Goal: Task Accomplishment & Management: Manage account settings

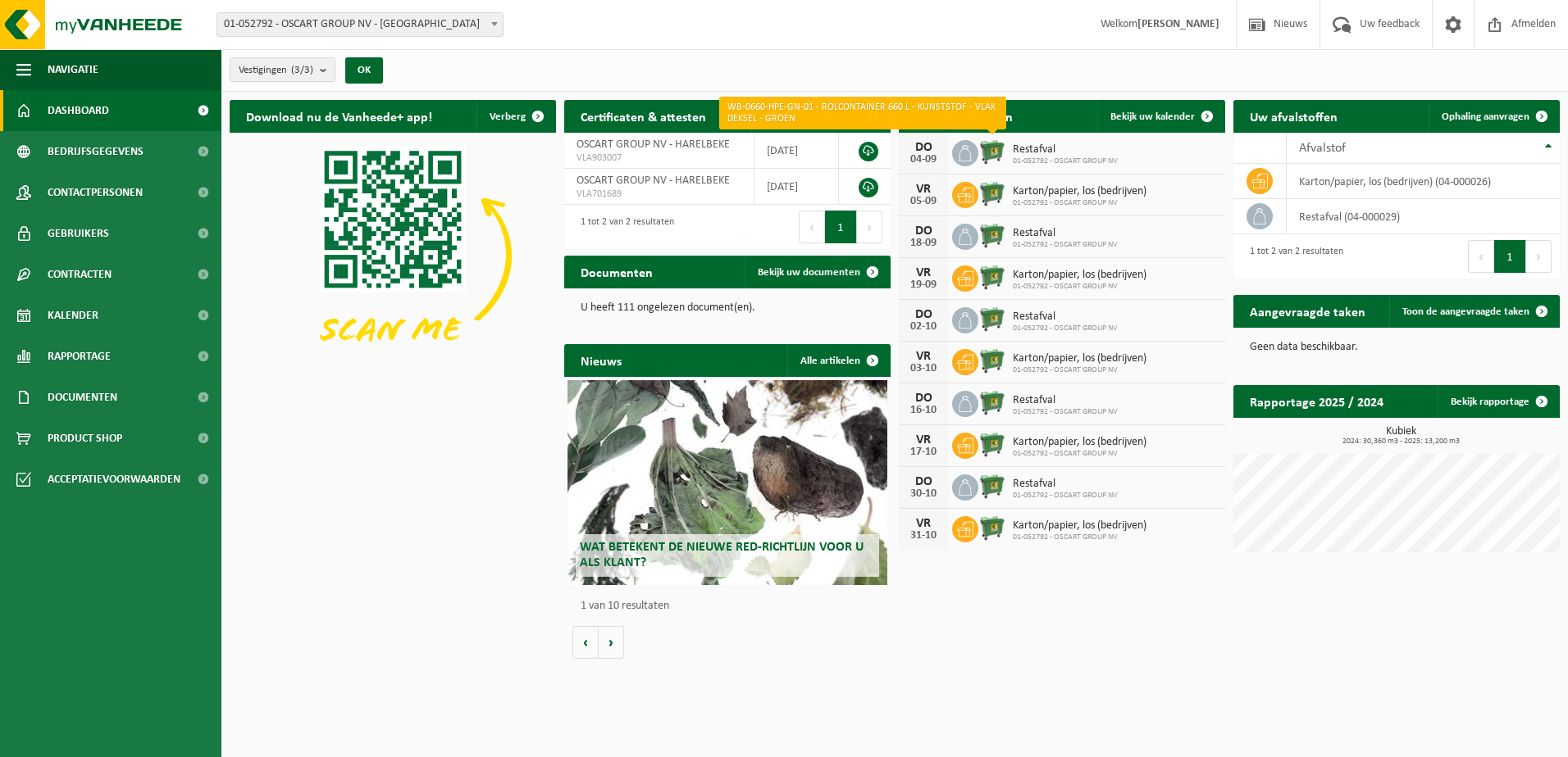
click at [1001, 155] on img at bounding box center [992, 152] width 28 height 28
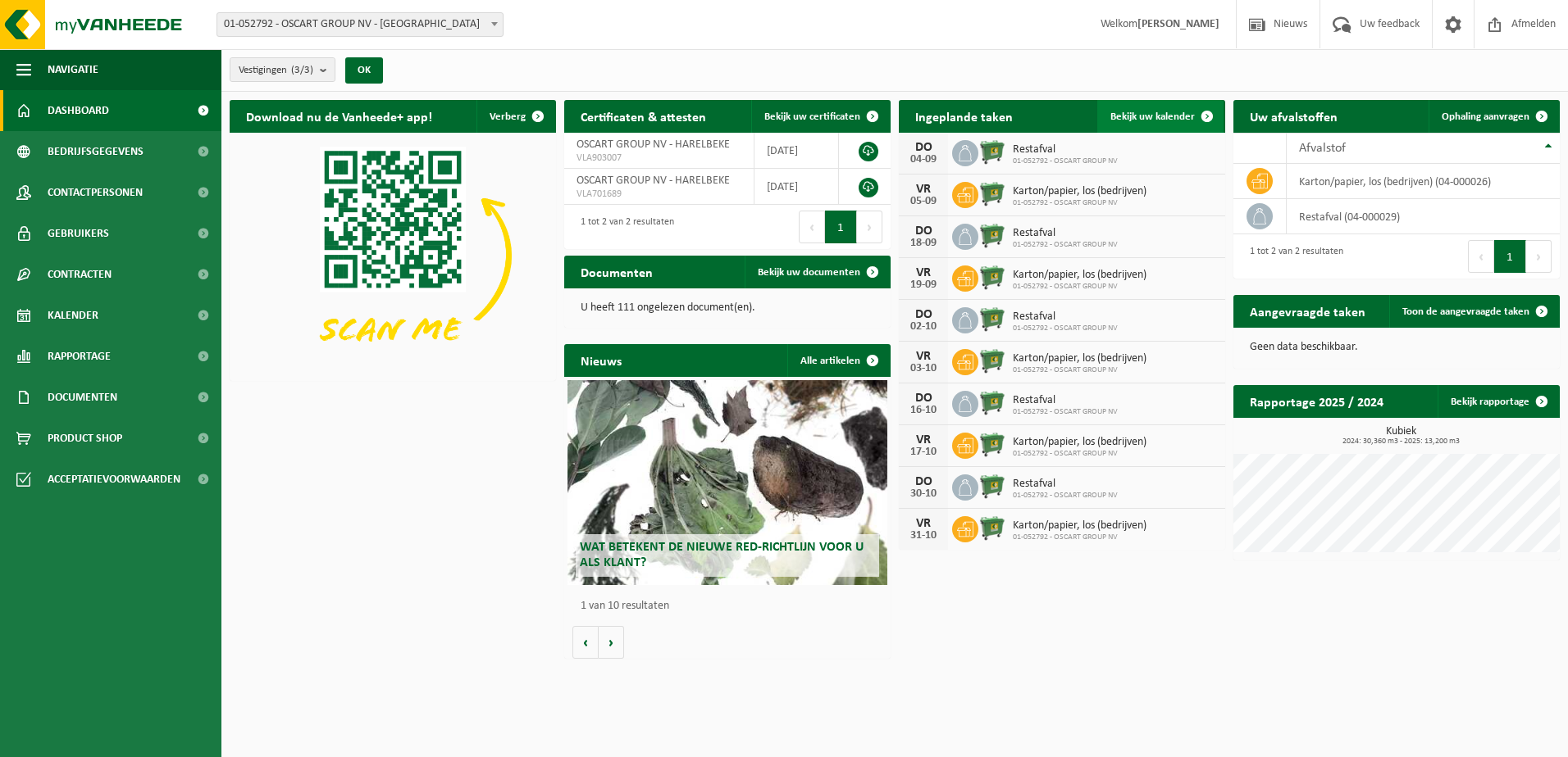
click at [1126, 120] on span "Bekijk uw kalender" at bounding box center [1152, 116] width 85 height 10
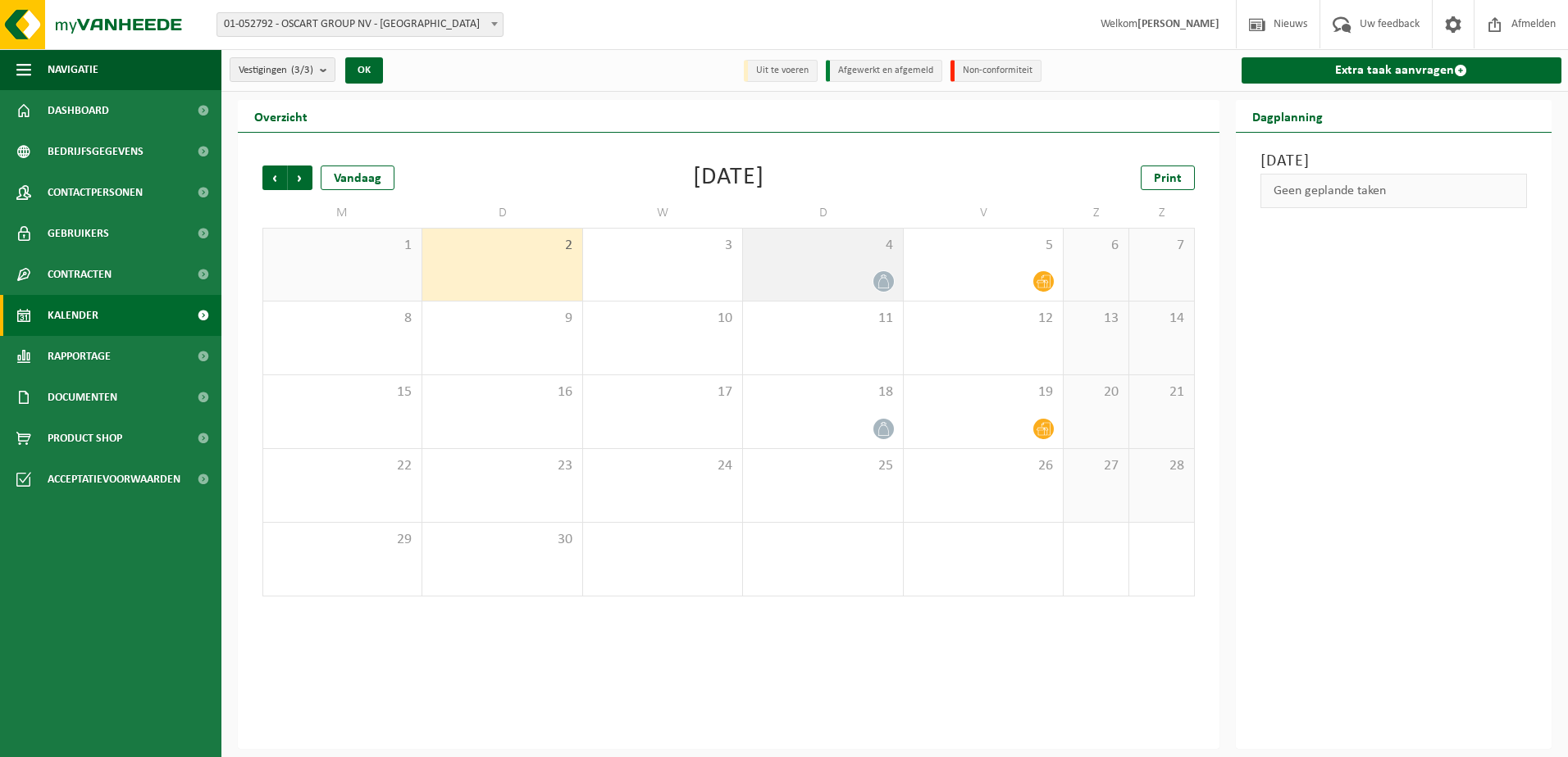
click at [885, 278] on icon at bounding box center [883, 281] width 14 height 14
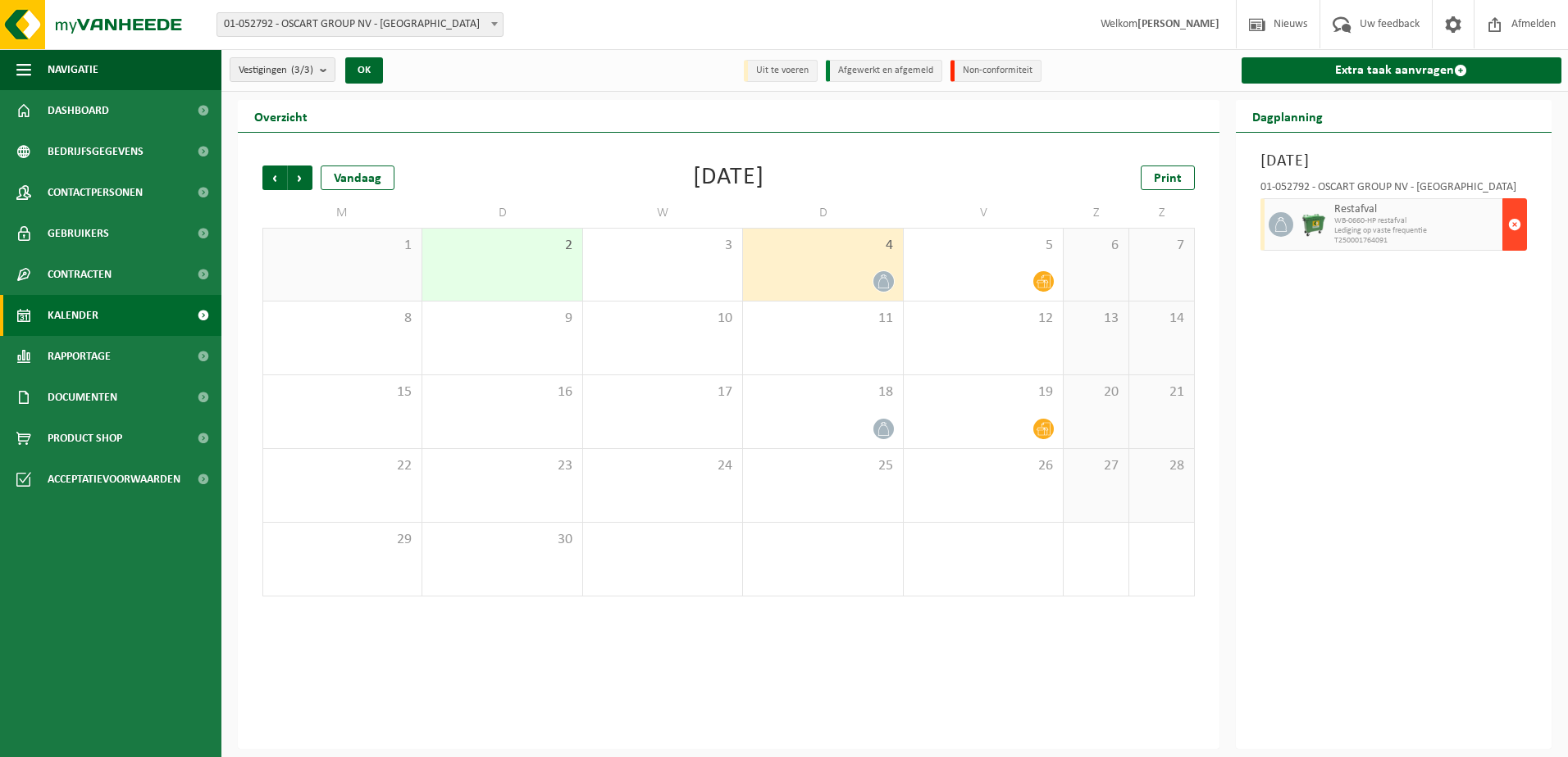
click at [1515, 223] on span "button" at bounding box center [1515, 224] width 13 height 33
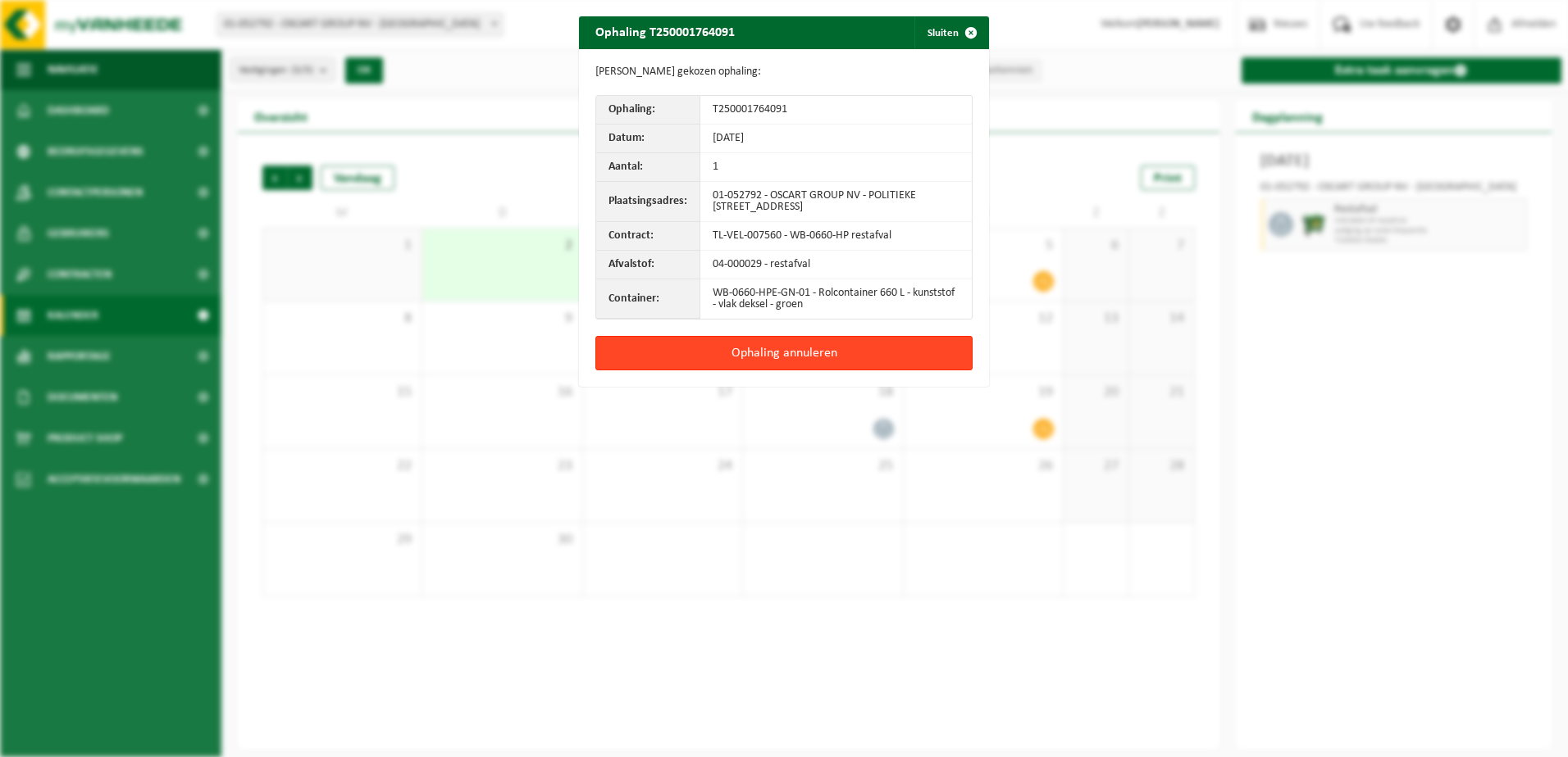
click at [814, 349] on button "Ophaling annuleren" at bounding box center [784, 353] width 377 height 34
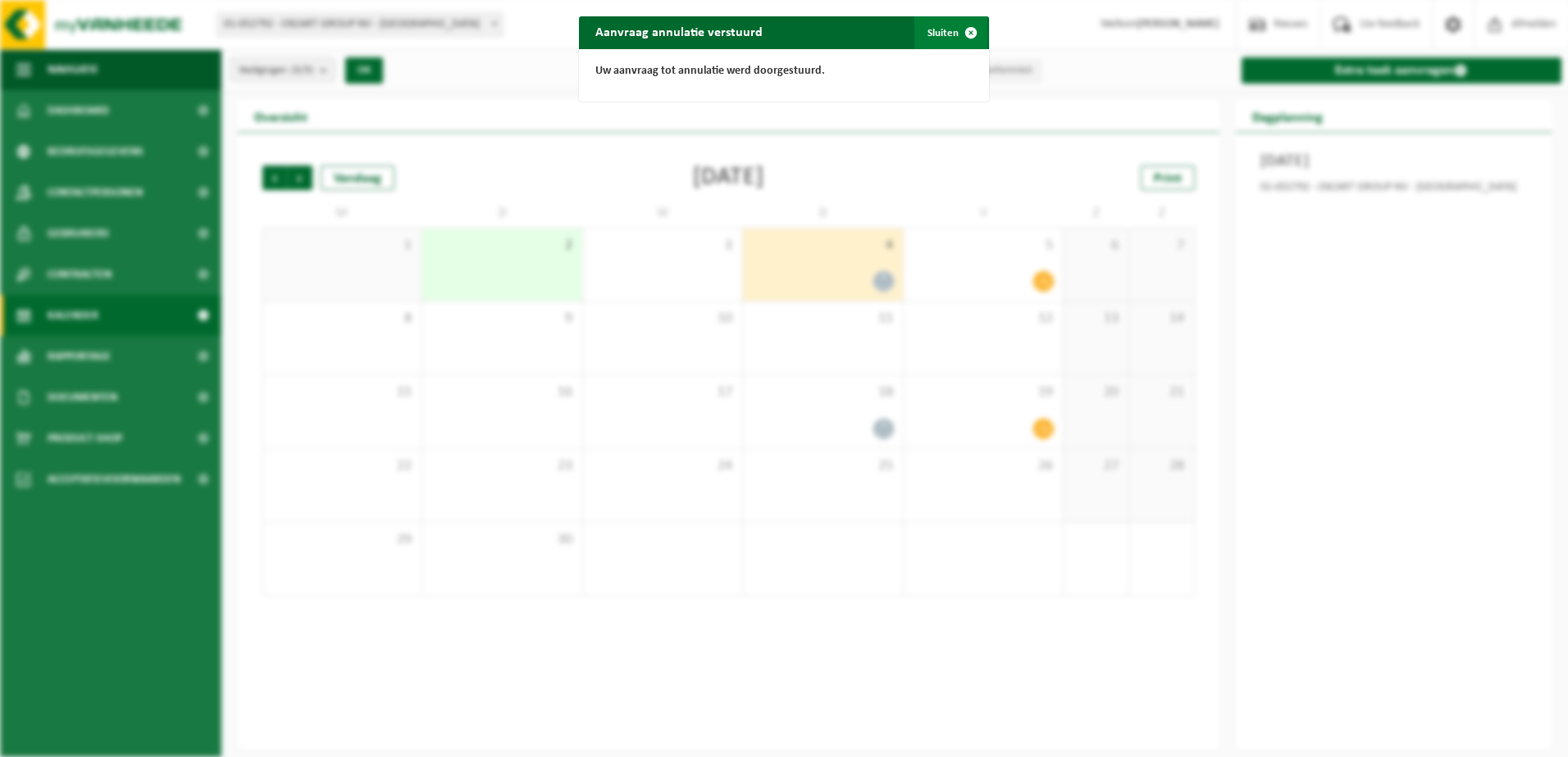
click at [943, 34] on button "Sluiten" at bounding box center [951, 33] width 73 height 33
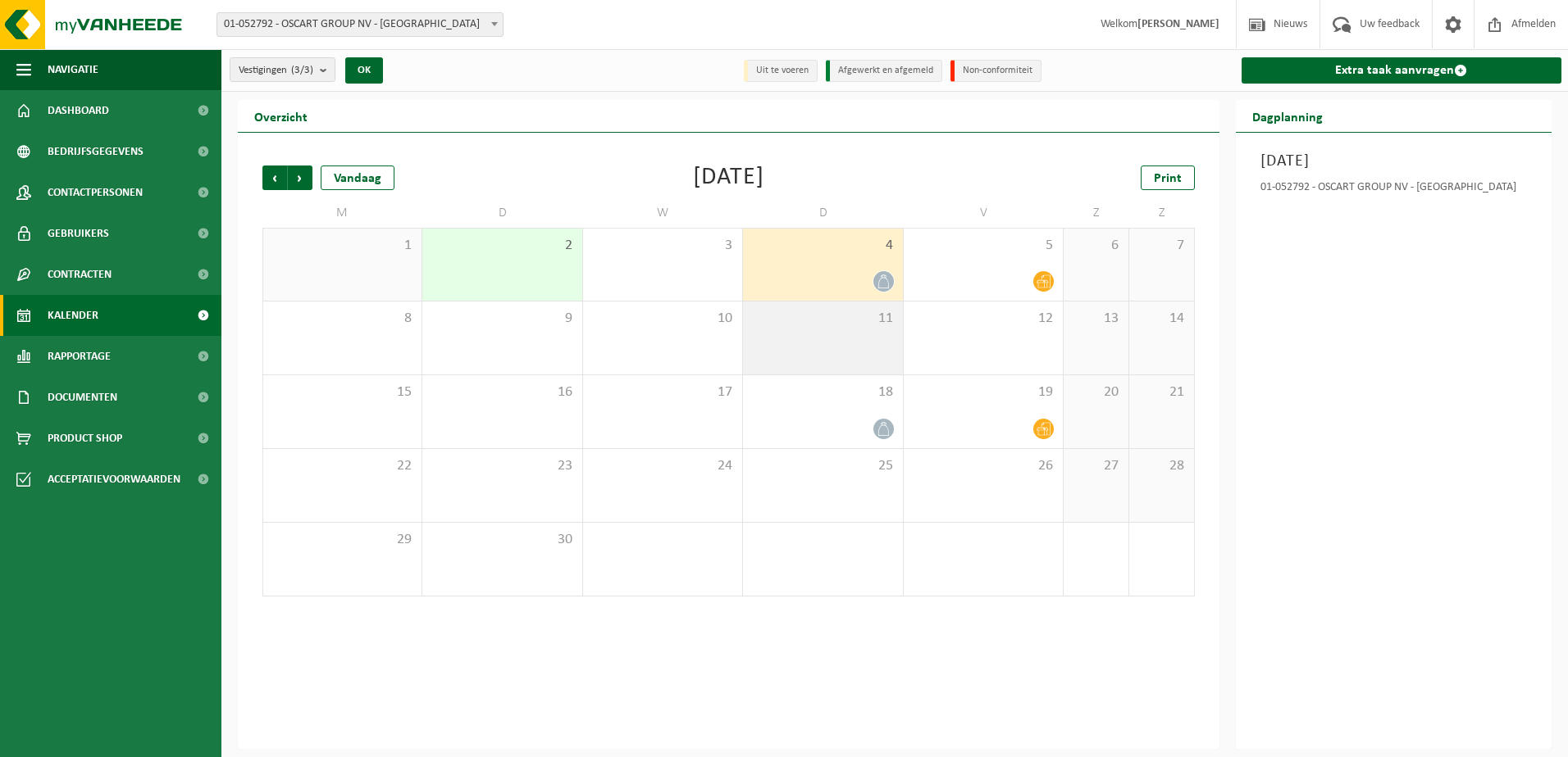
click at [894, 329] on div "11" at bounding box center [823, 338] width 159 height 73
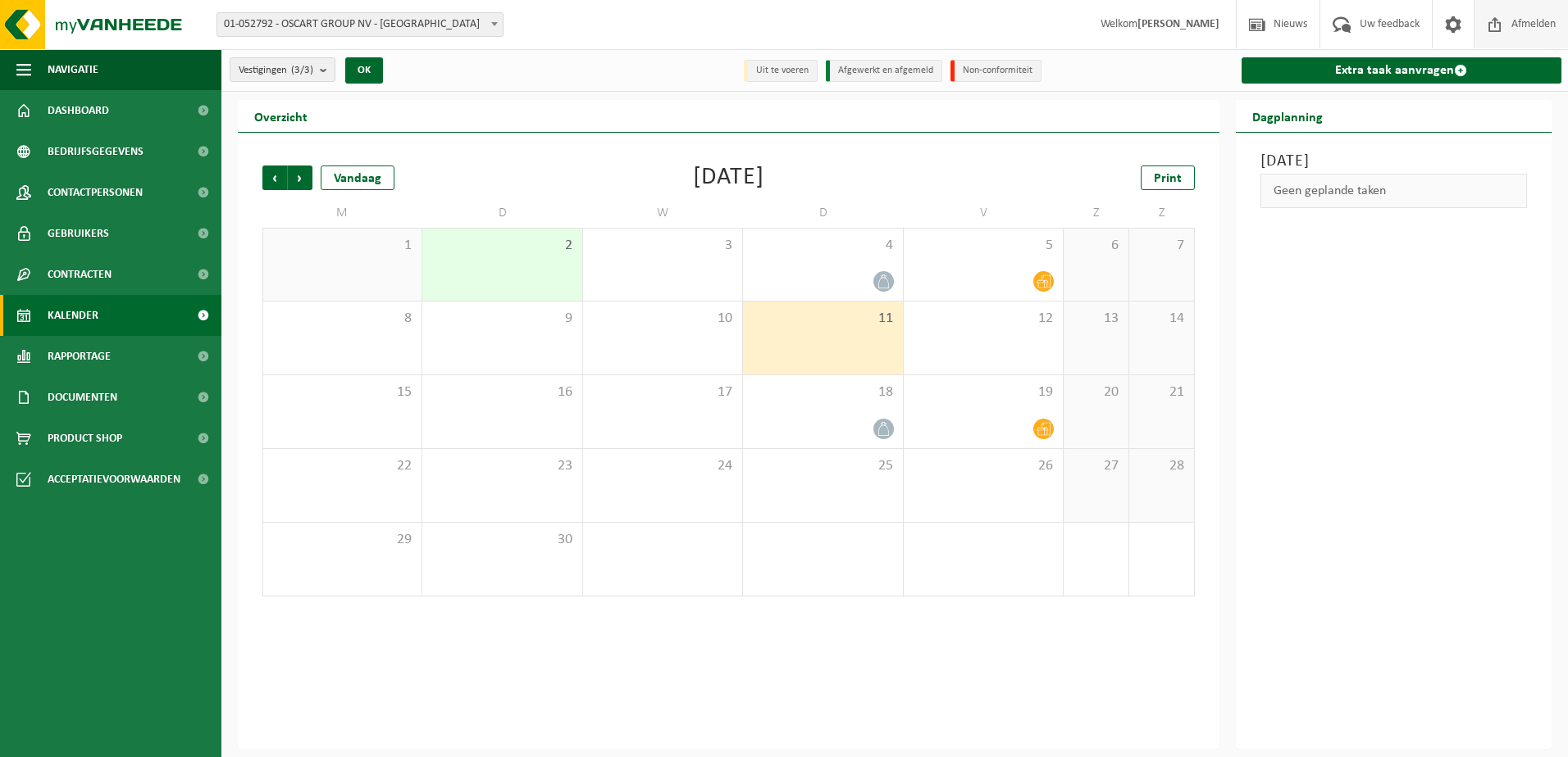
drag, startPoint x: 1472, startPoint y: 264, endPoint x: 1514, endPoint y: 0, distance: 267.3
click at [1478, 216] on div "Donderdag 11 september 2025 Geen geplande taken" at bounding box center [1395, 441] width 317 height 616
